Goal: Task Accomplishment & Management: Manage account settings

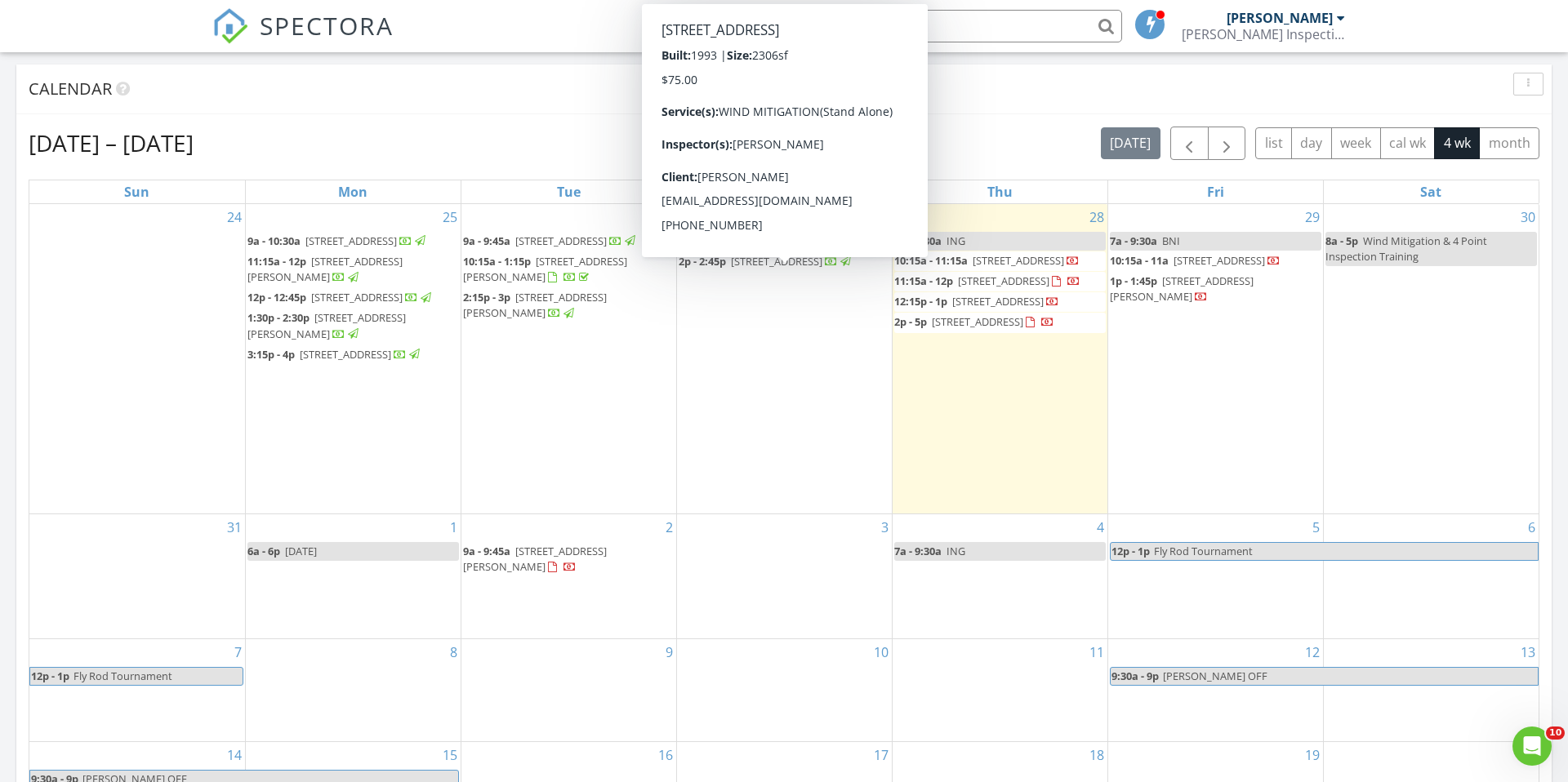
click at [813, 241] on span "916 Grande Haven Dr, Titusville 32780" at bounding box center [768, 241] width 91 height 15
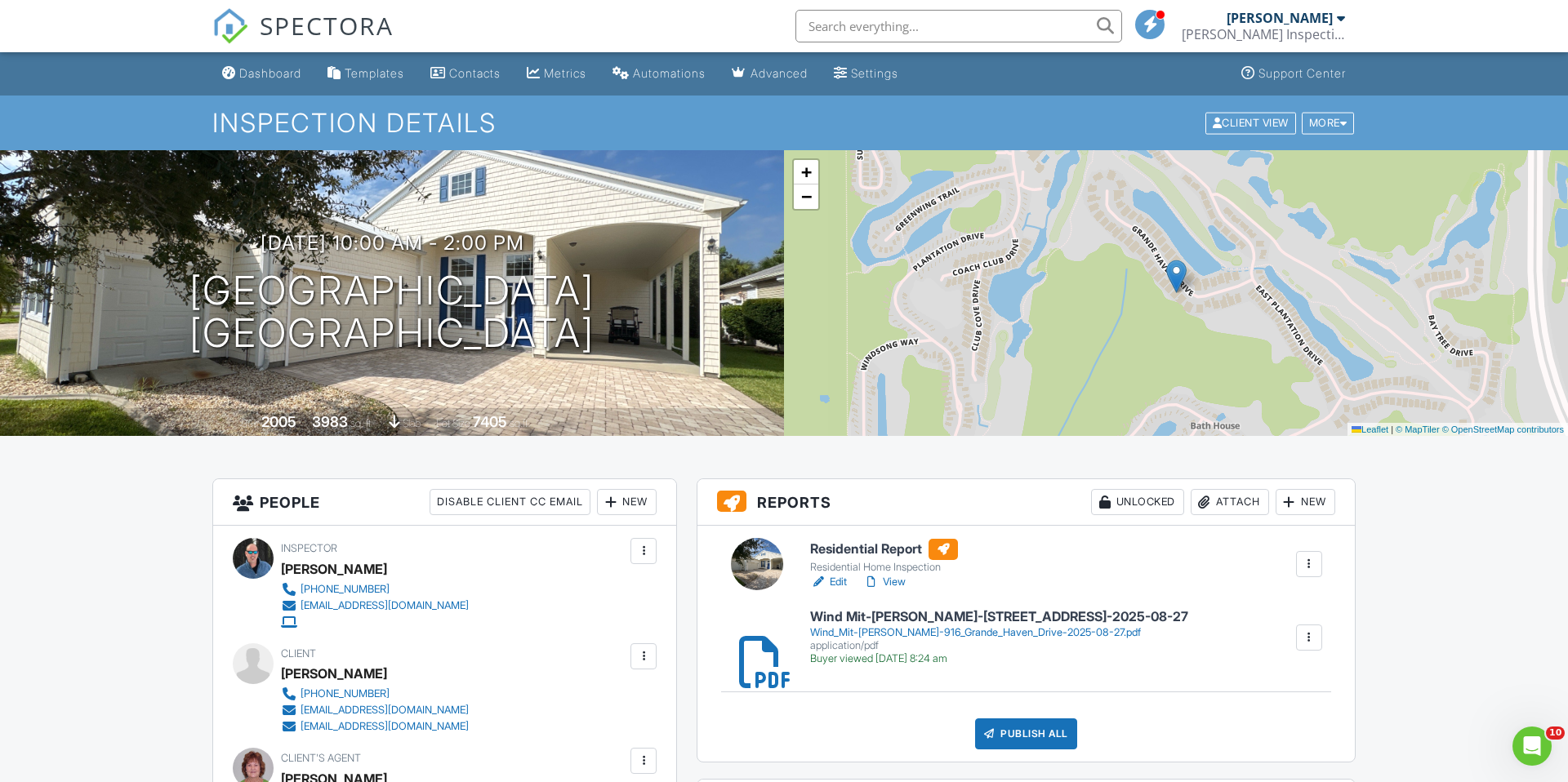
click at [1230, 505] on div "Attach" at bounding box center [1230, 503] width 78 height 26
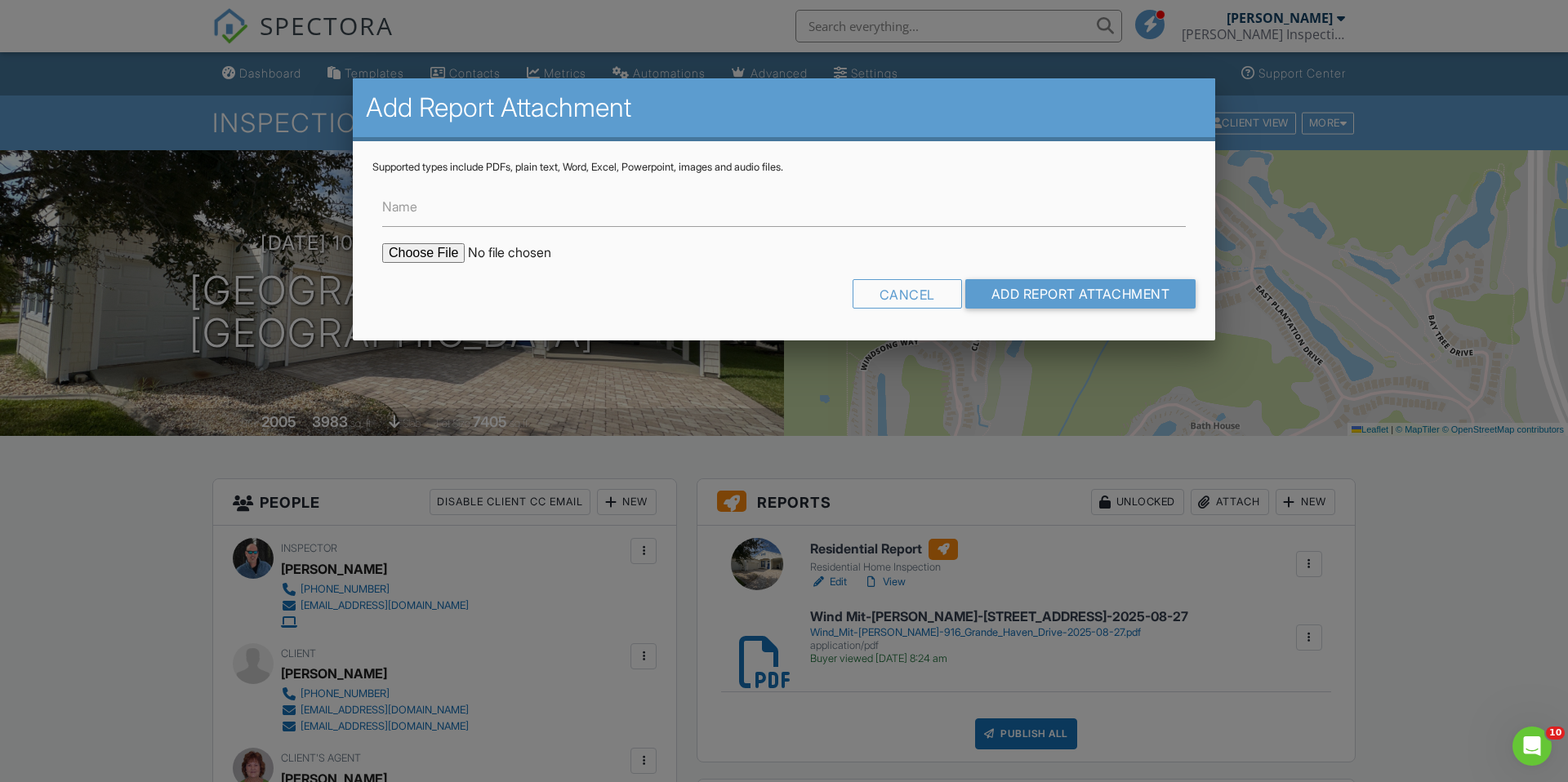
click at [427, 262] on input "file" at bounding box center [521, 253] width 278 height 19
type input "C:\fakepath\4 Point-[PERSON_NAME]-[STREET_ADDRESS]-2025-08-27.pdf"
click at [1049, 298] on input "Add Report Attachment" at bounding box center [1080, 293] width 231 height 29
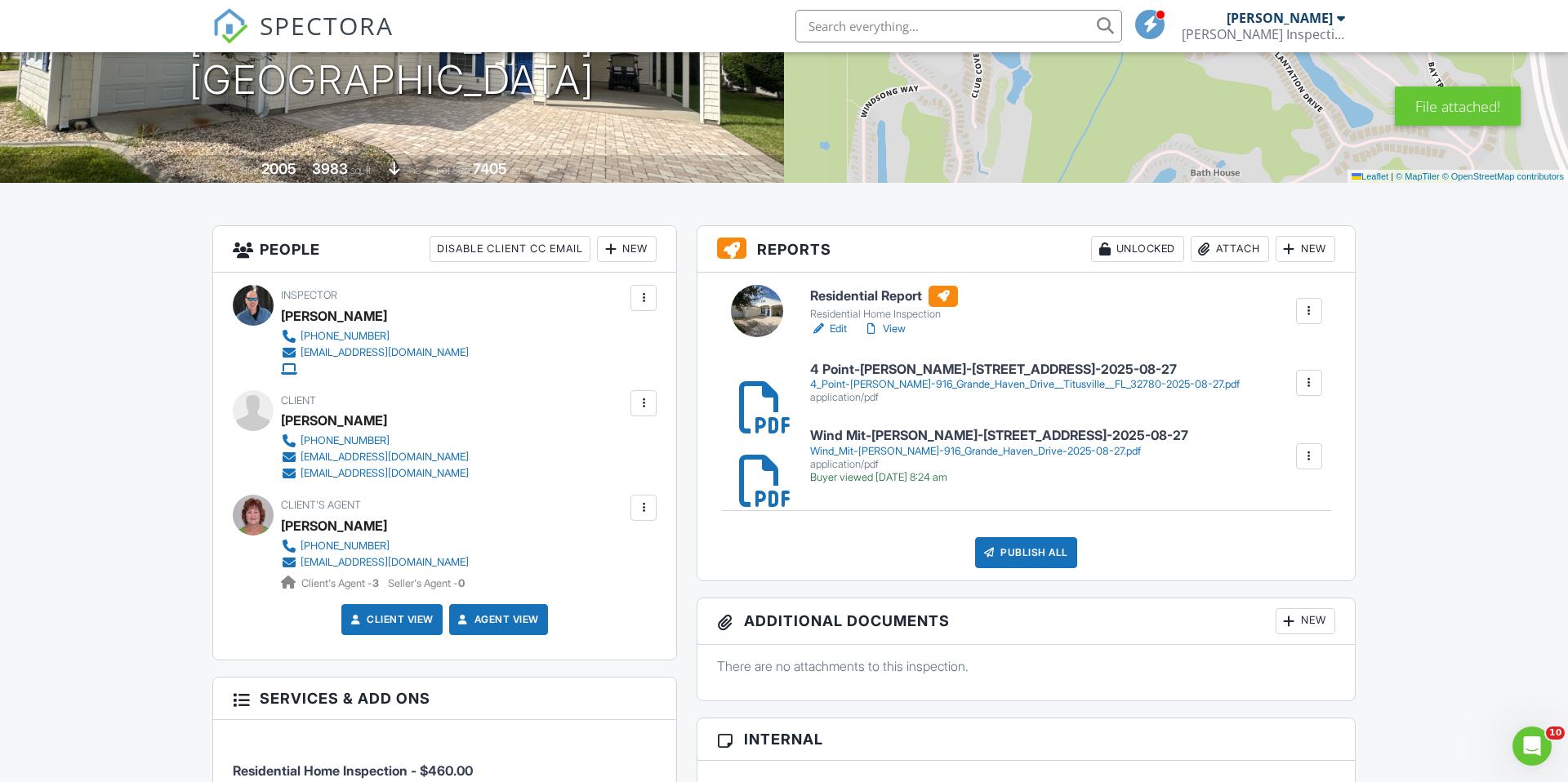
click at [867, 365] on h6 "4 Point-[PERSON_NAME]-[STREET_ADDRESS]-2025-08-27" at bounding box center [1025, 370] width 430 height 15
click at [1240, 375] on h6 "4 Point-Derek Sheaffer-916 Grande Haven Drive Titusville FL 32780-2025-08-27" at bounding box center [1025, 370] width 430 height 15
click at [1317, 391] on div at bounding box center [1309, 383] width 17 height 17
click at [1312, 429] on link "Delete" at bounding box center [1298, 428] width 61 height 18
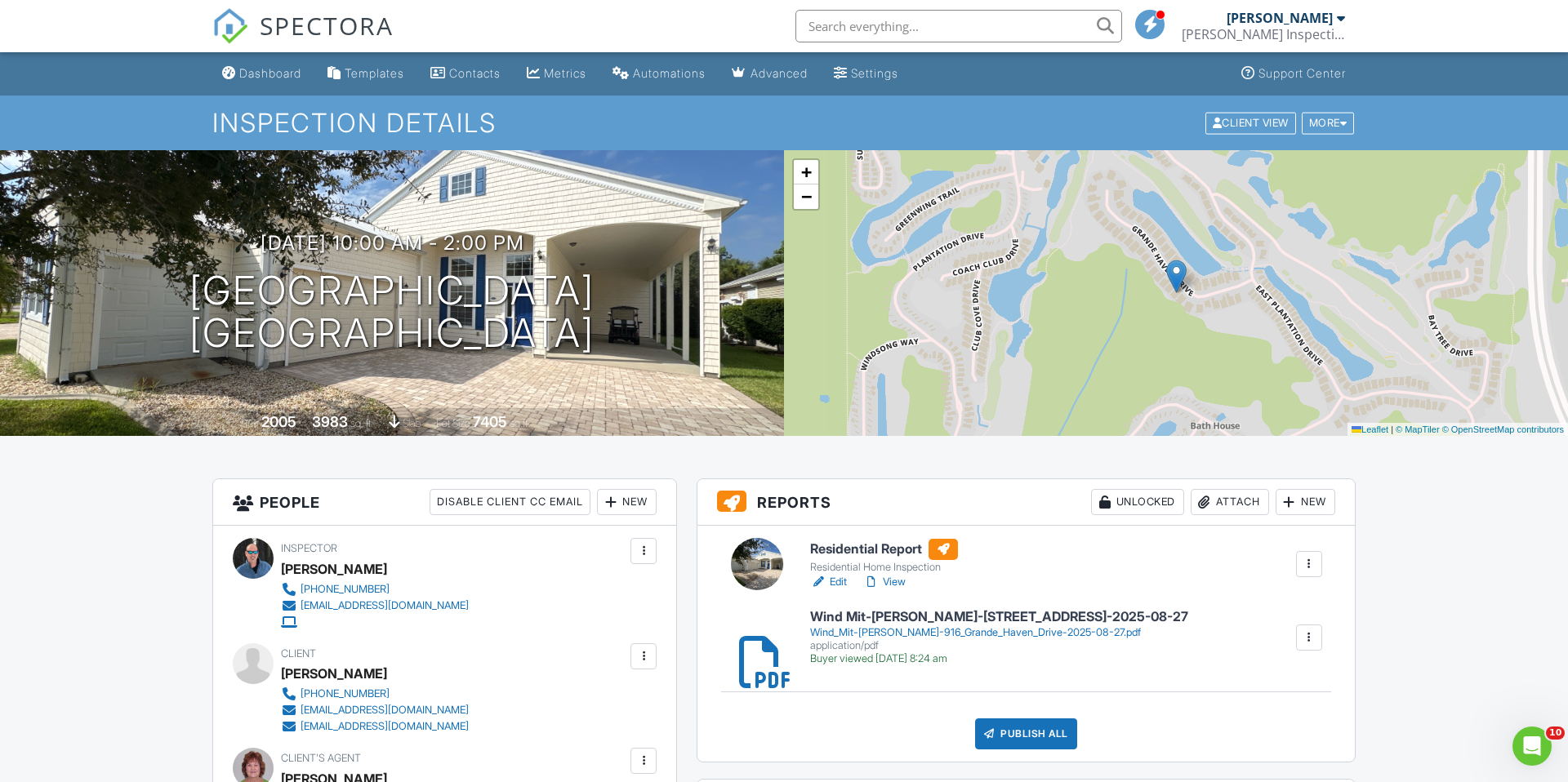
click at [1216, 503] on div "Attach" at bounding box center [1230, 503] width 78 height 26
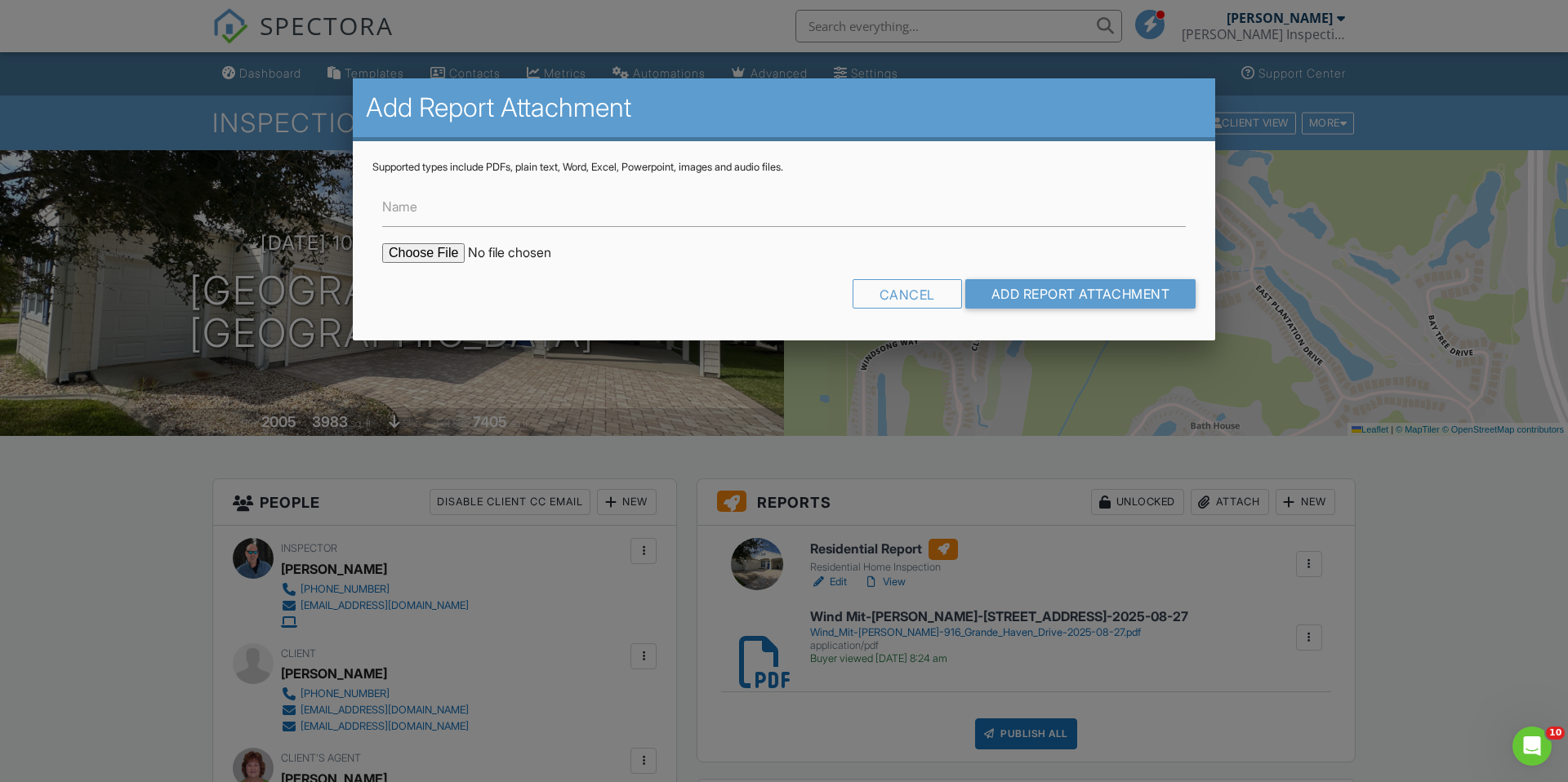
click at [414, 247] on input "file" at bounding box center [521, 253] width 278 height 19
type input "C:\fakepath\4 Point-Derek Sheaffer-916 Grande Haven Drive, Titusville, FL 32780…"
click at [1056, 292] on input "Add Report Attachment" at bounding box center [1080, 293] width 231 height 29
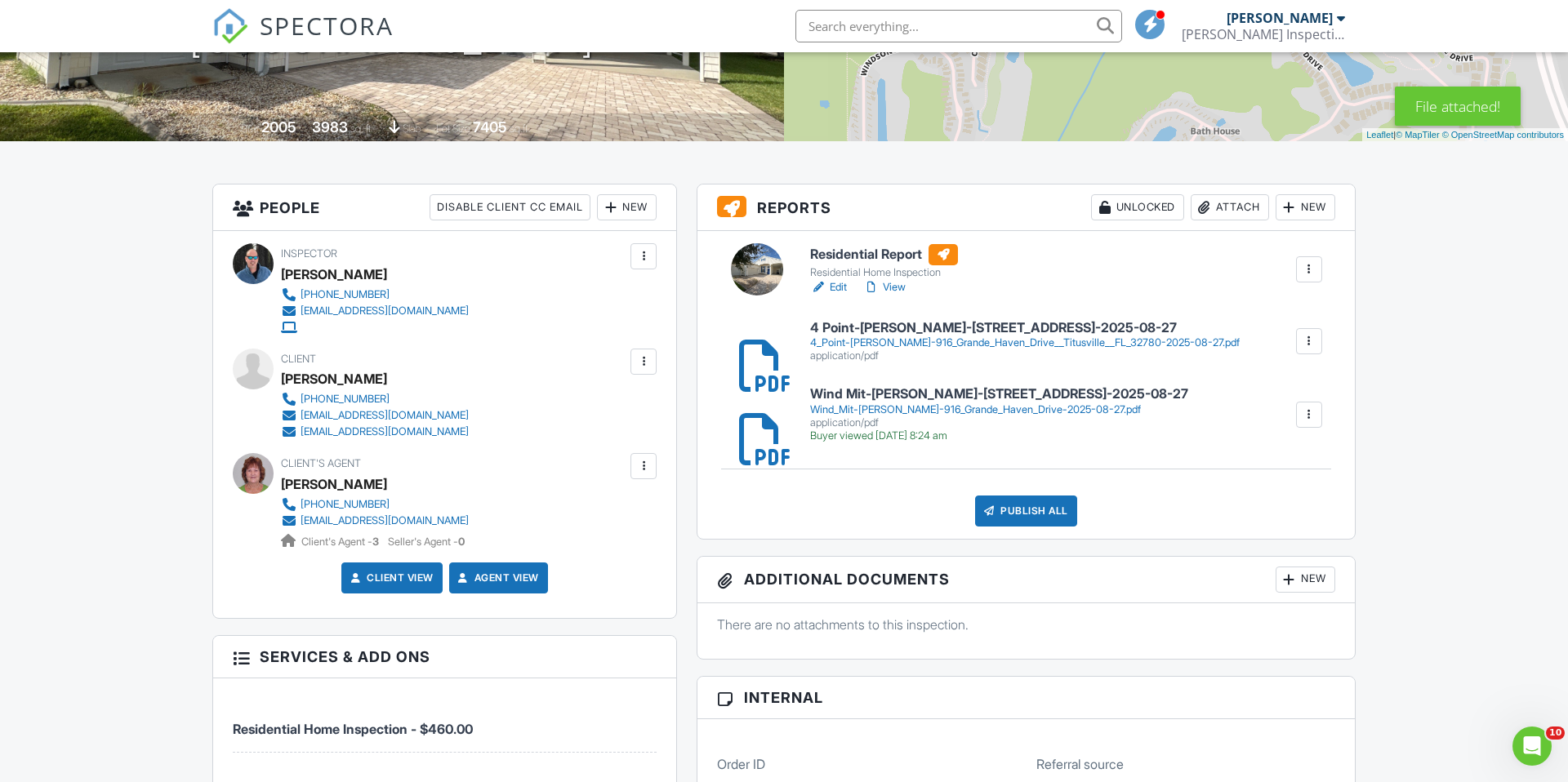
scroll to position [298, 0]
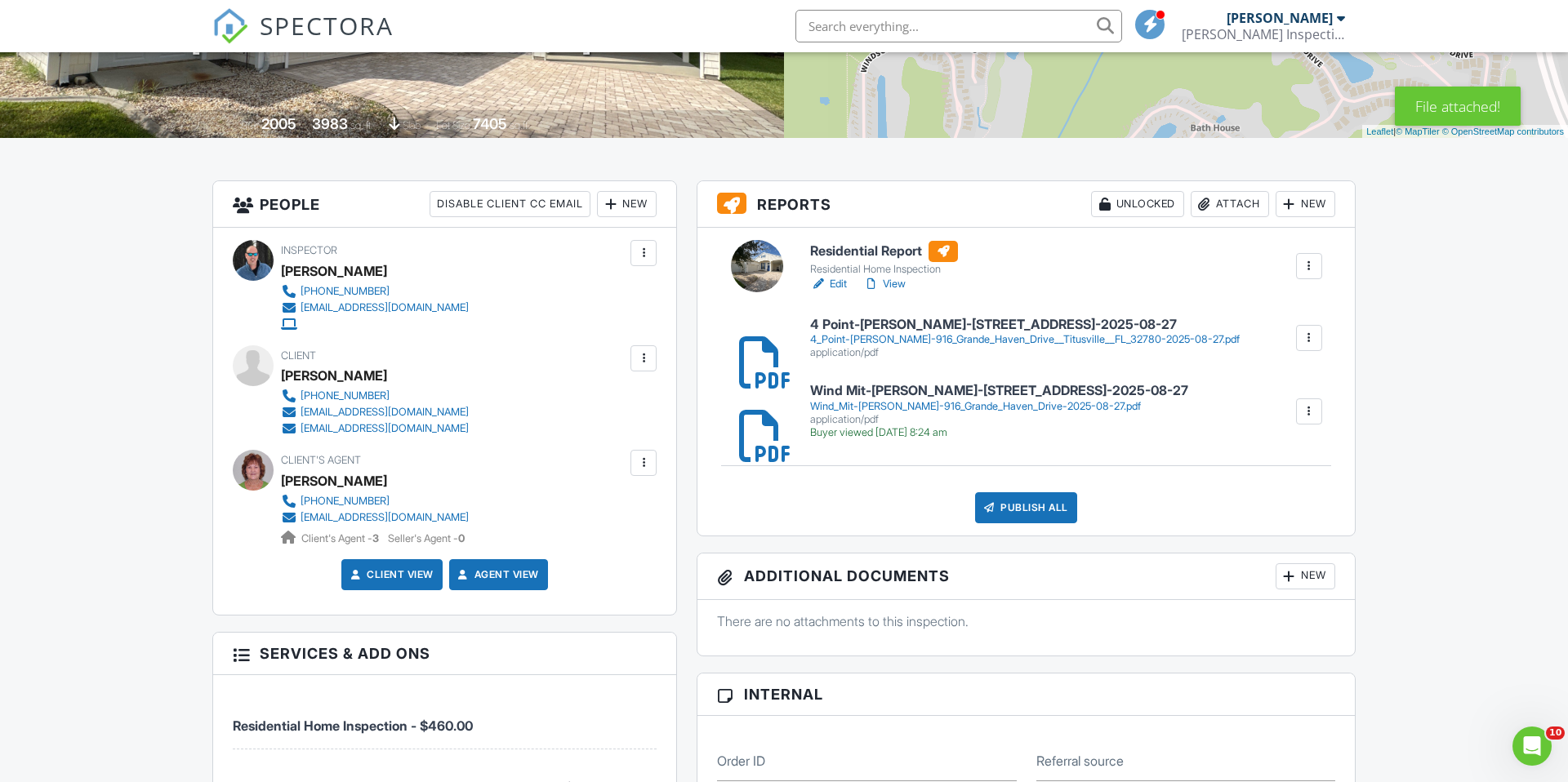
click at [1019, 512] on div "Publish All" at bounding box center [1027, 507] width 102 height 31
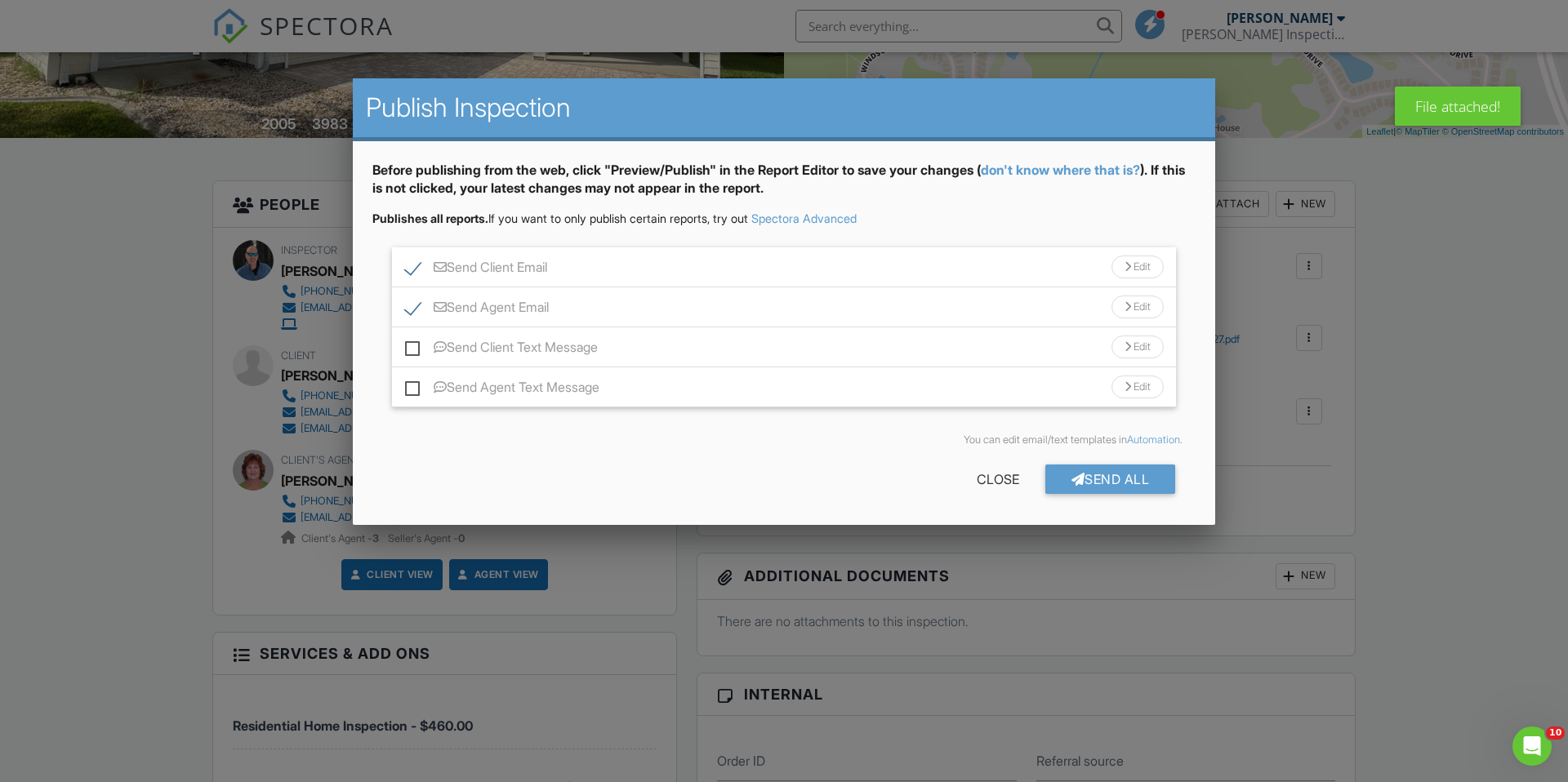
click at [415, 348] on label "Send Client Text Message" at bounding box center [501, 350] width 192 height 20
click at [415, 344] on input "Send Client Text Message" at bounding box center [410, 339] width 11 height 11
checkbox input "true"
click at [410, 386] on label "Send Agent Text Message" at bounding box center [502, 389] width 194 height 20
click at [410, 385] on input "Send Agent Text Message" at bounding box center [410, 380] width 11 height 11
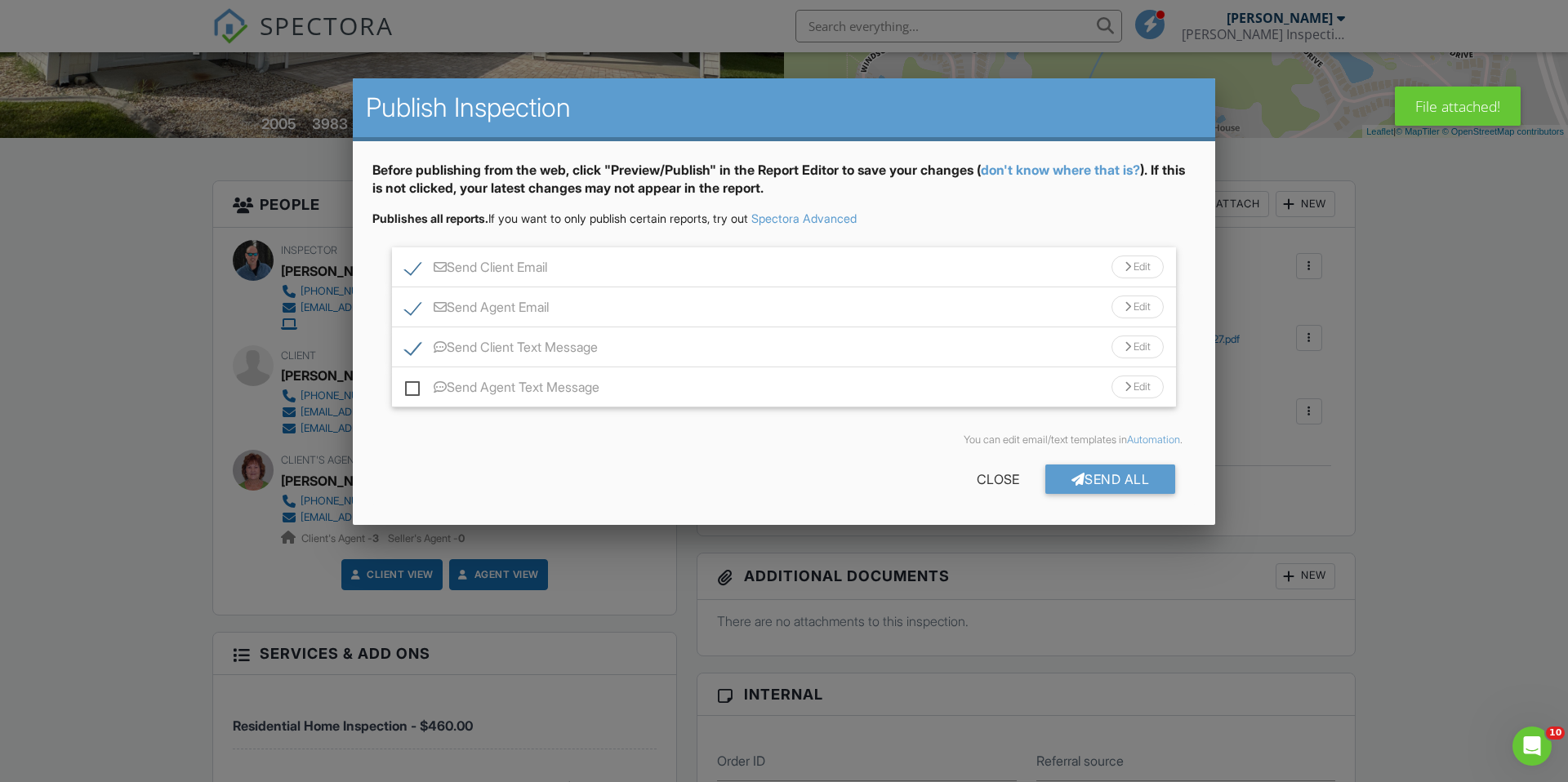
checkbox input "true"
click at [1071, 473] on div at bounding box center [1078, 479] width 14 height 13
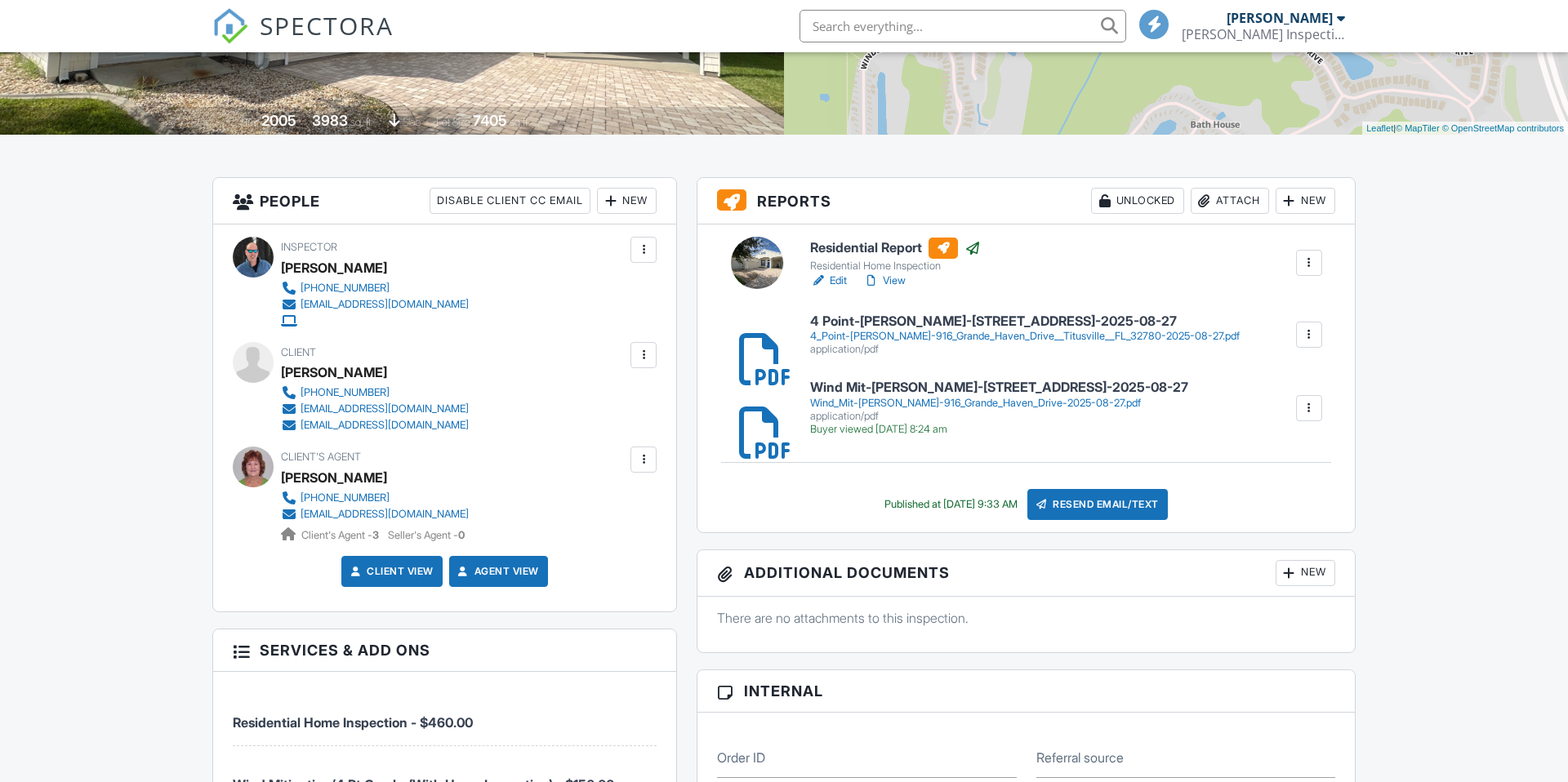
click at [636, 460] on div at bounding box center [643, 460] width 17 height 17
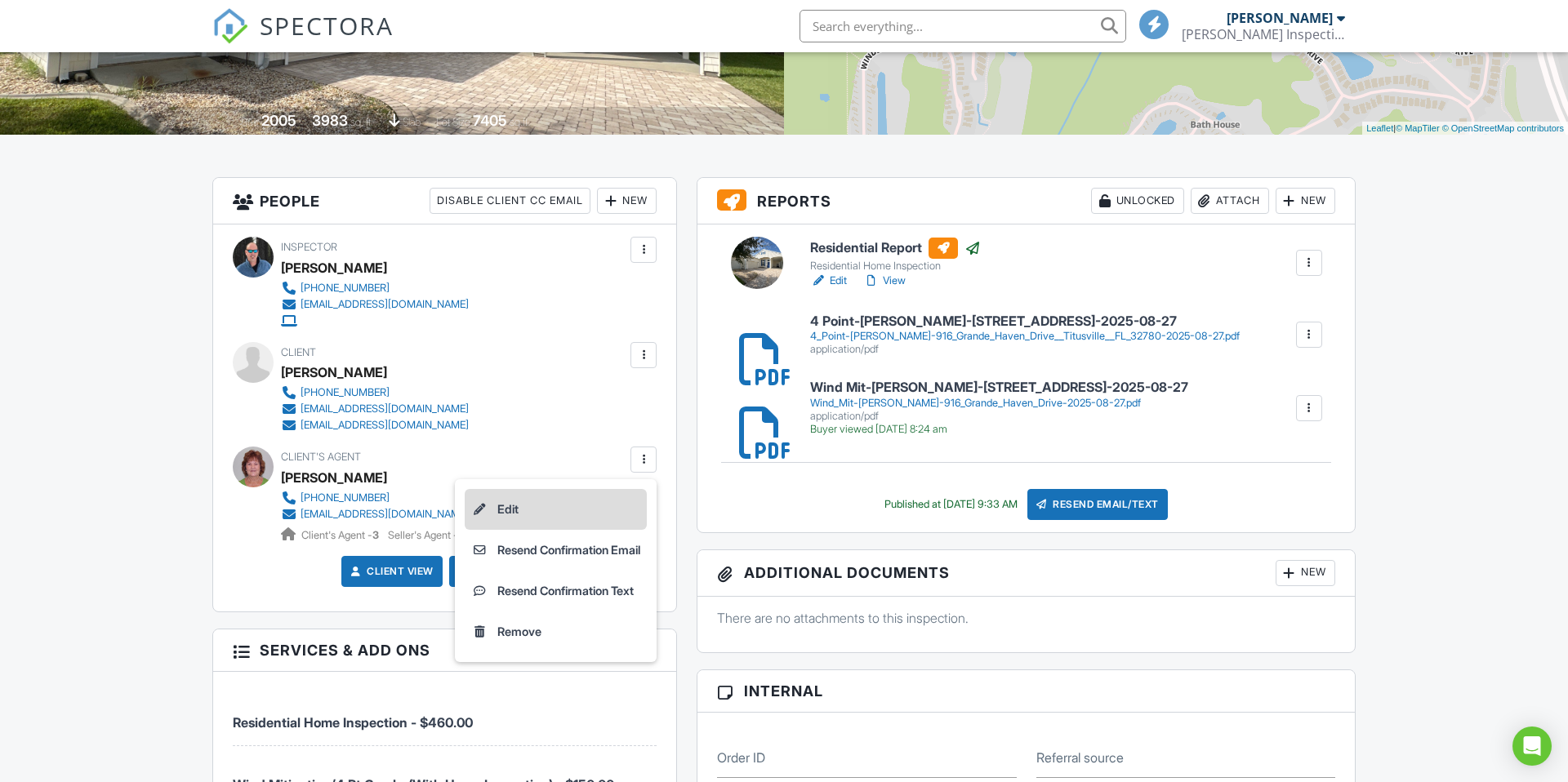
click at [543, 496] on li "Edit" at bounding box center [555, 510] width 182 height 40
